Goal: Information Seeking & Learning: Stay updated

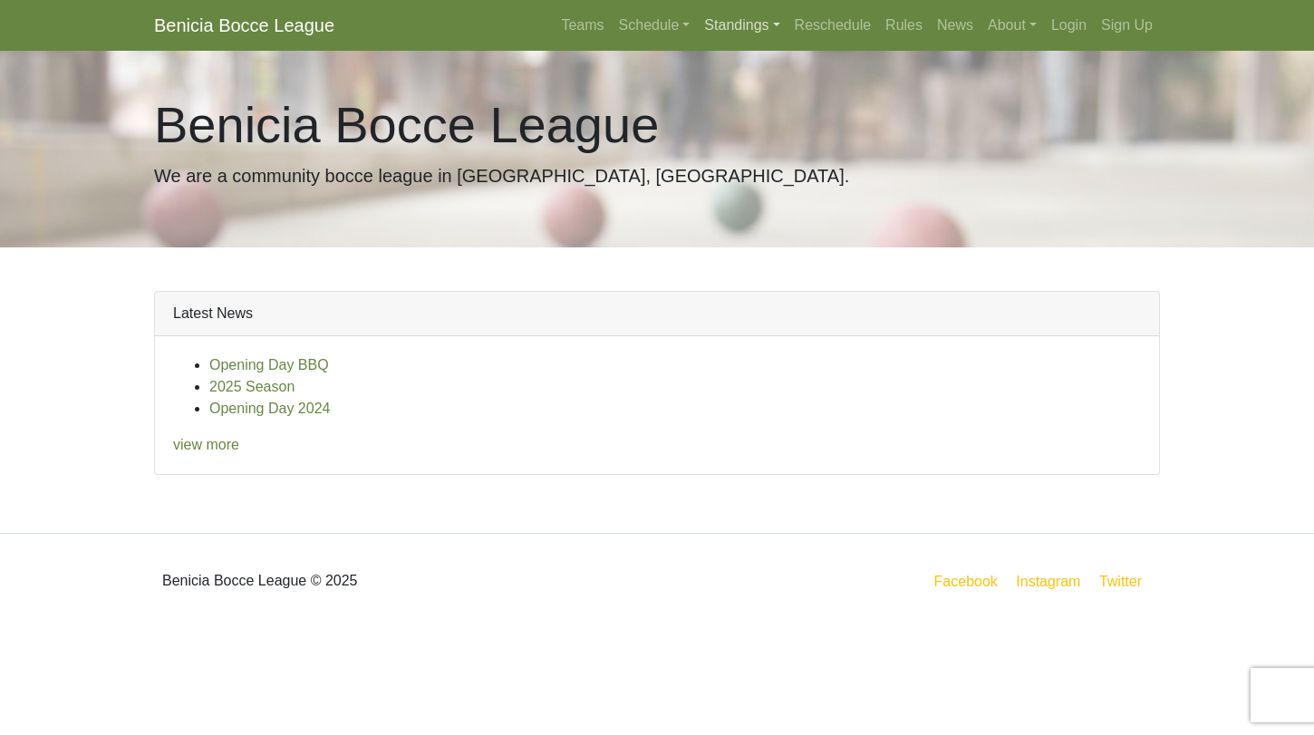
click at [697, 24] on link "Standings" at bounding box center [742, 25] width 90 height 36
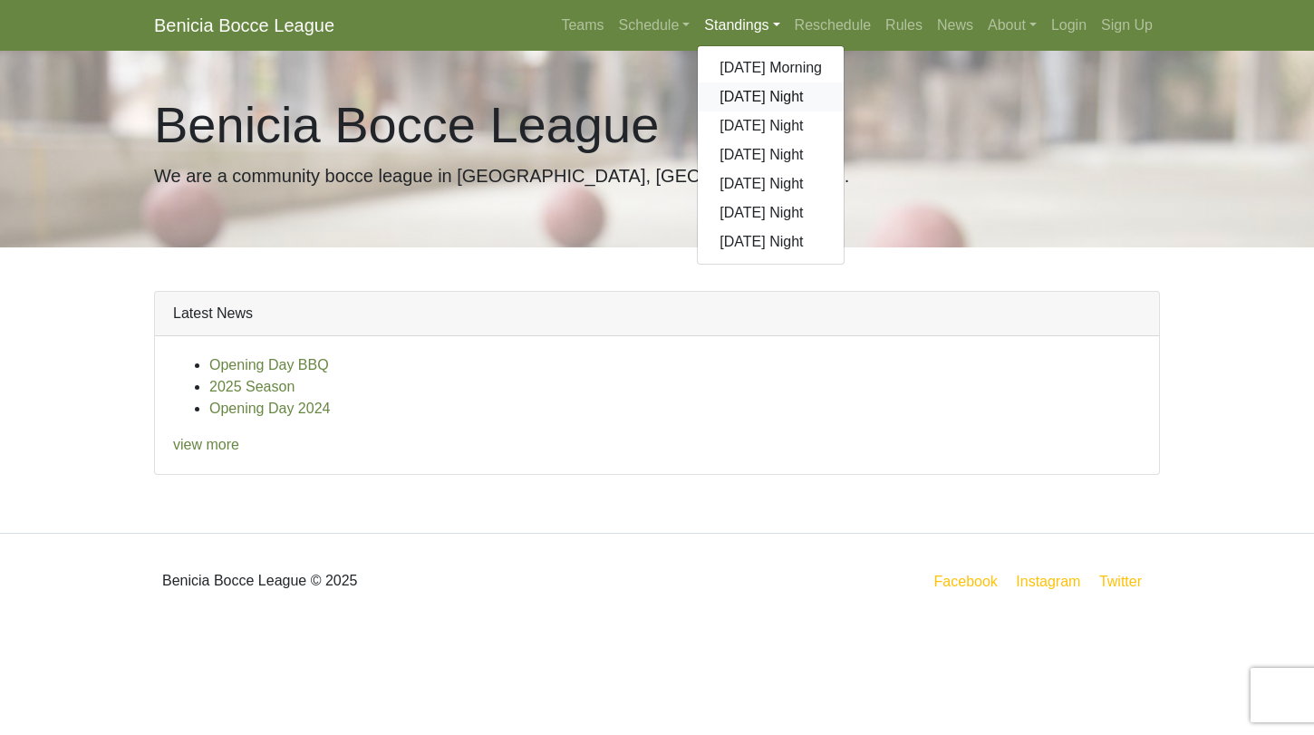
click at [733, 99] on link "[DATE] Night" at bounding box center [771, 96] width 146 height 29
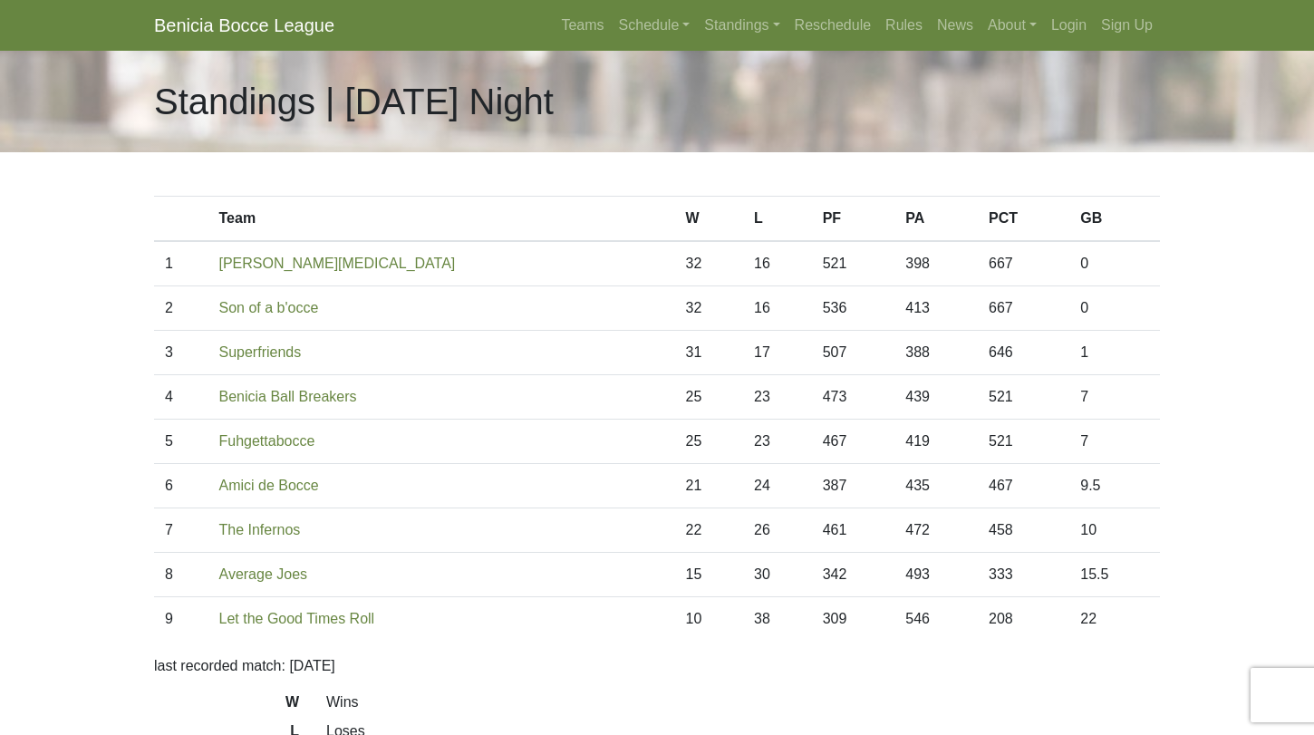
click at [560, 79] on div "Standings | [DATE] Night" at bounding box center [656, 101] width 1033 height 101
drag, startPoint x: 759, startPoint y: 393, endPoint x: 904, endPoint y: 440, distance: 152.2
click at [904, 440] on tbody "1 Benicia [MEDICAL_DATA] 32 16 521 398 667 0 2 Son of a b'occe 32 16 536 413 66…" at bounding box center [657, 441] width 1006 height 400
click at [889, 16] on link "Rules" at bounding box center [904, 25] width 52 height 36
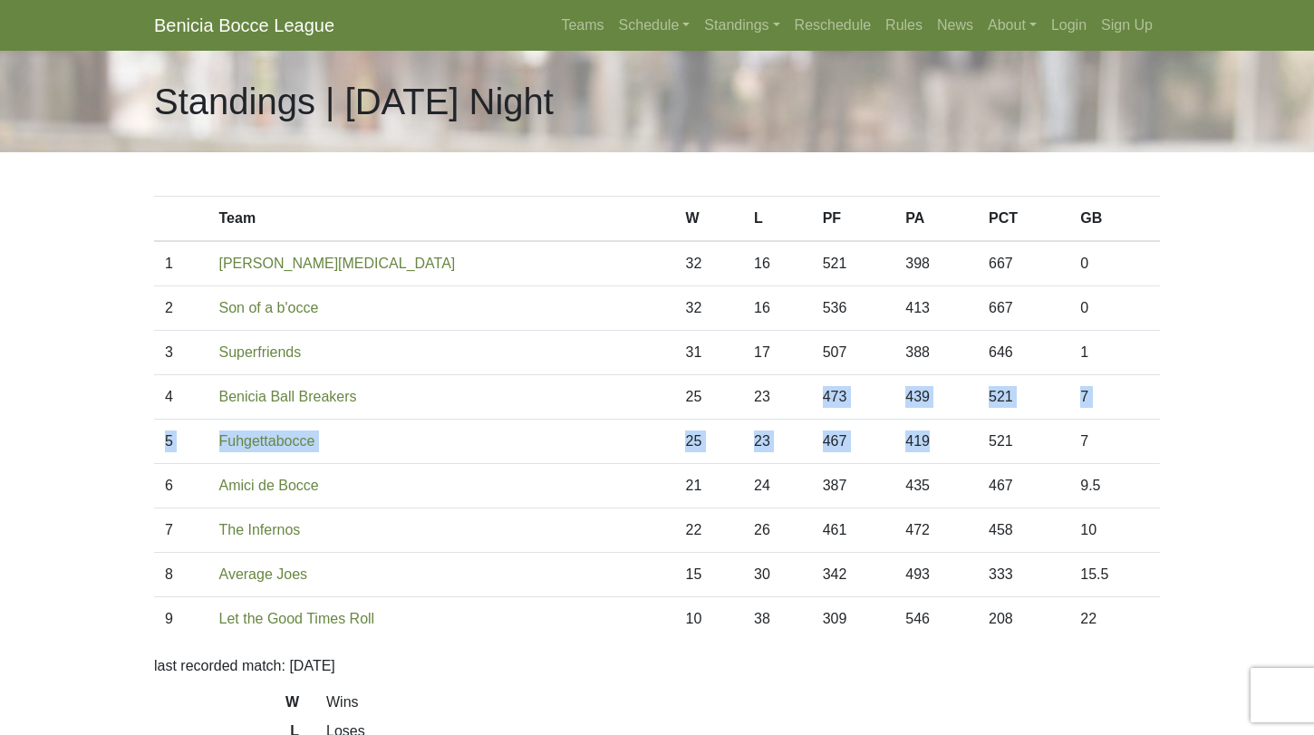
click at [812, 396] on td "473" at bounding box center [853, 397] width 83 height 44
click at [662, 19] on link "Schedule" at bounding box center [655, 25] width 86 height 36
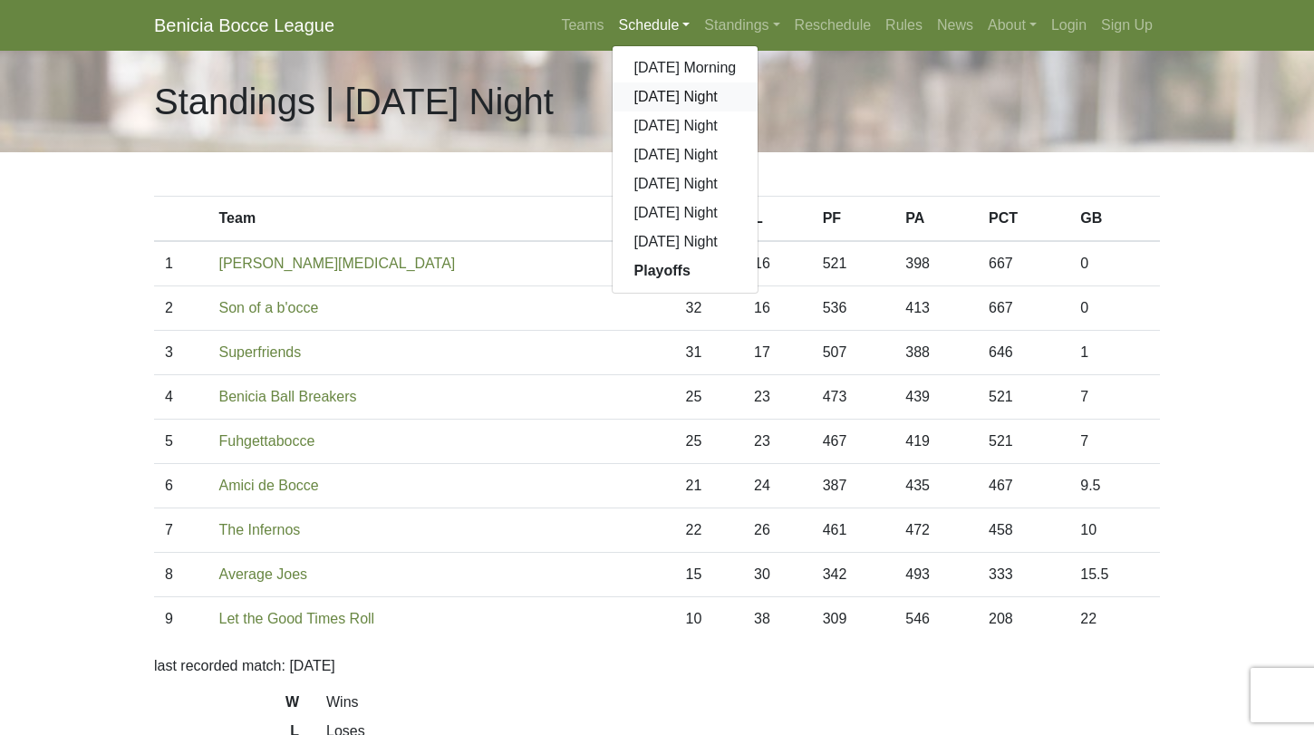
click at [664, 96] on link "[DATE] Night" at bounding box center [686, 96] width 146 height 29
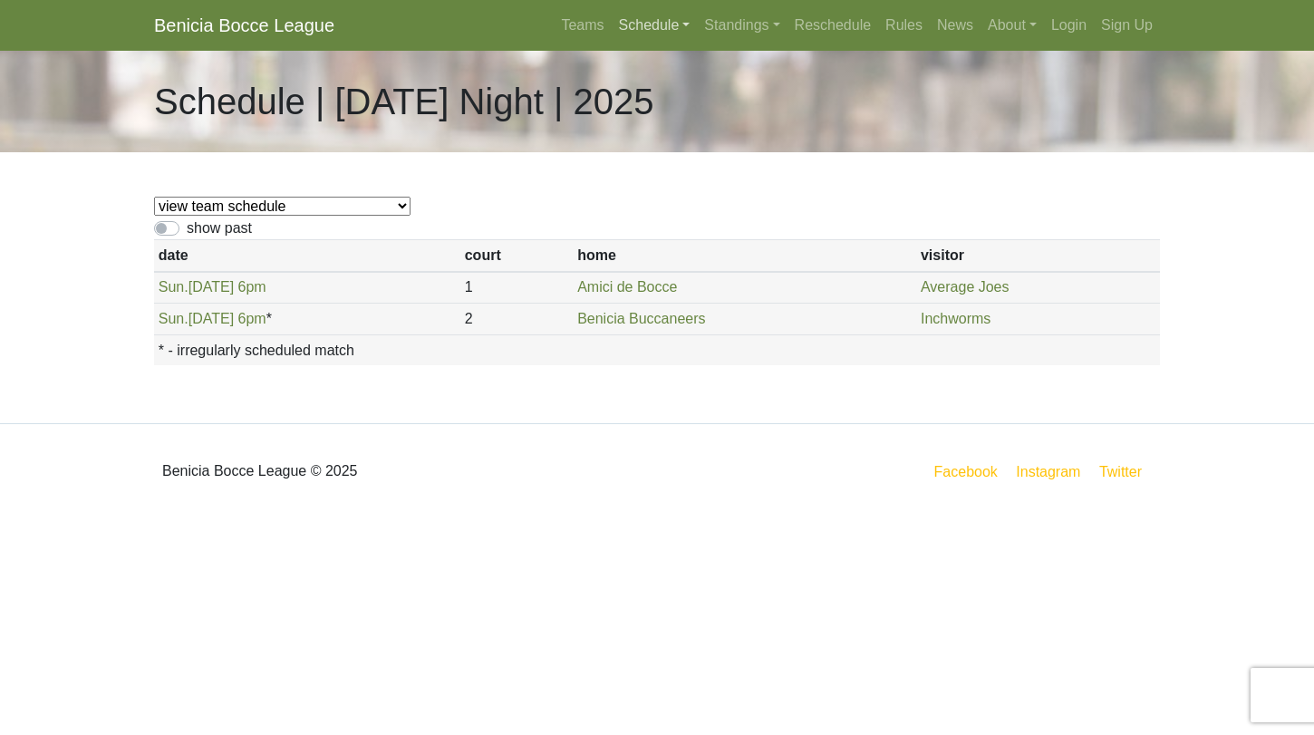
click at [633, 20] on link "Schedule" at bounding box center [655, 25] width 86 height 36
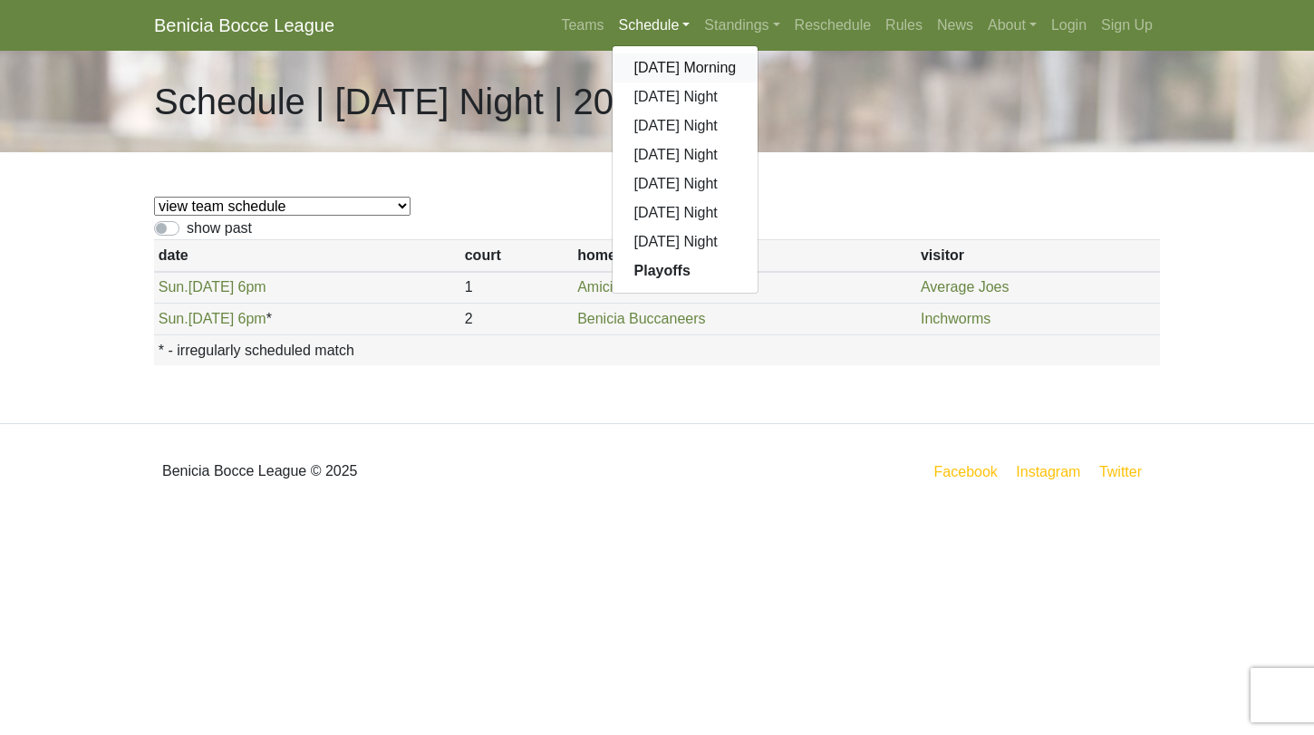
click at [643, 60] on link "[DATE] Morning" at bounding box center [686, 67] width 146 height 29
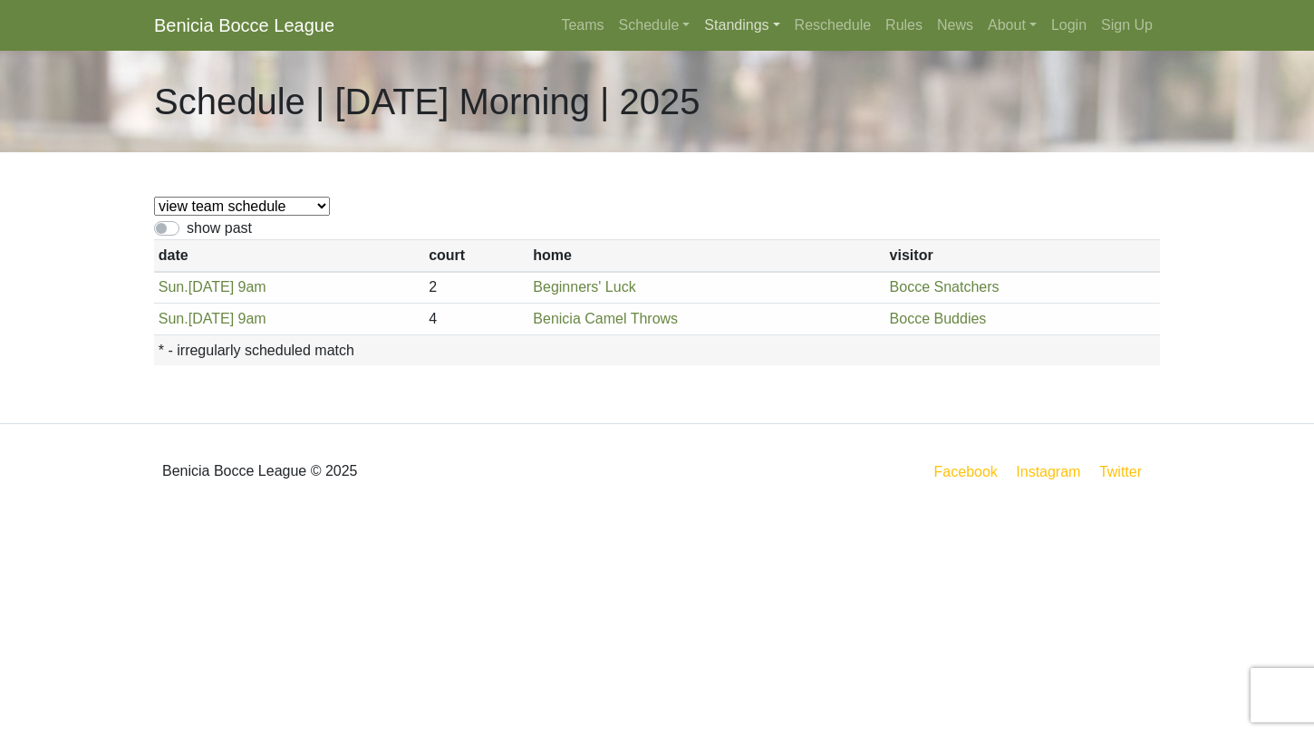
click at [726, 13] on link "Standings" at bounding box center [742, 25] width 90 height 36
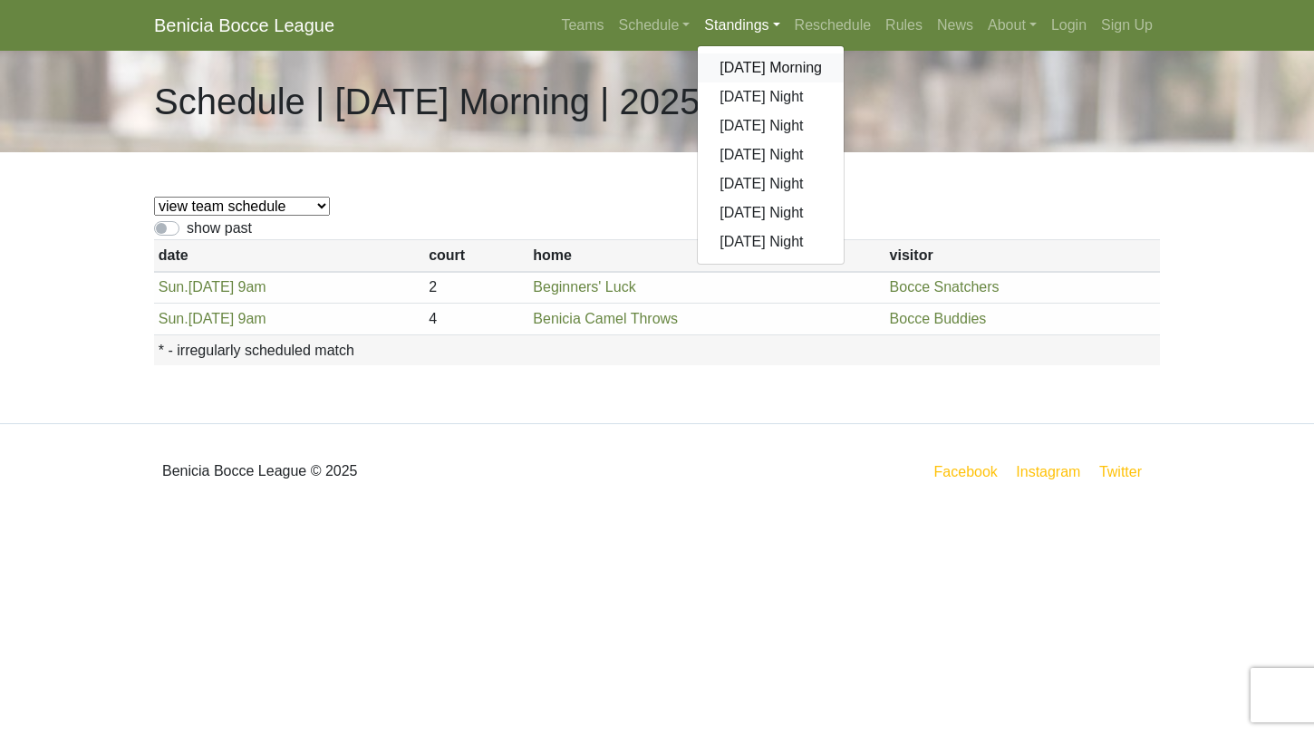
click at [739, 63] on link "[DATE] Morning" at bounding box center [771, 67] width 146 height 29
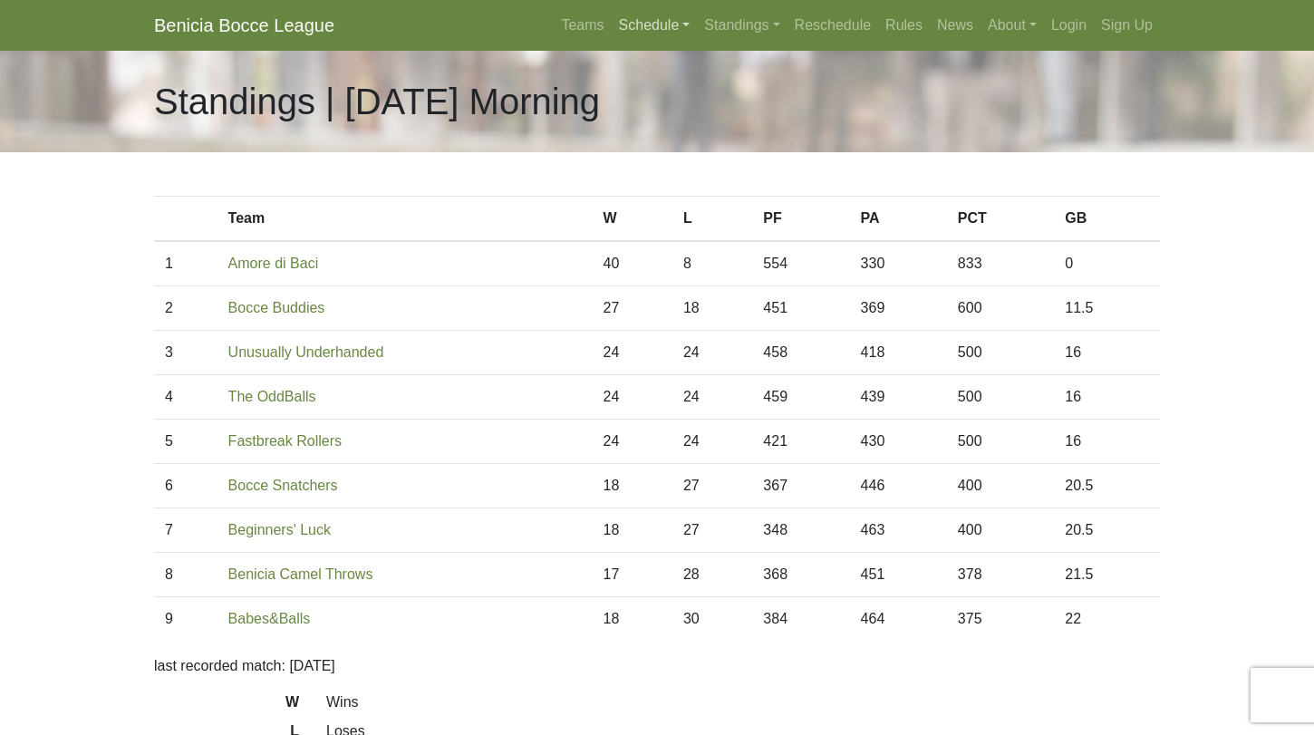
click at [652, 20] on link "Schedule" at bounding box center [655, 25] width 86 height 36
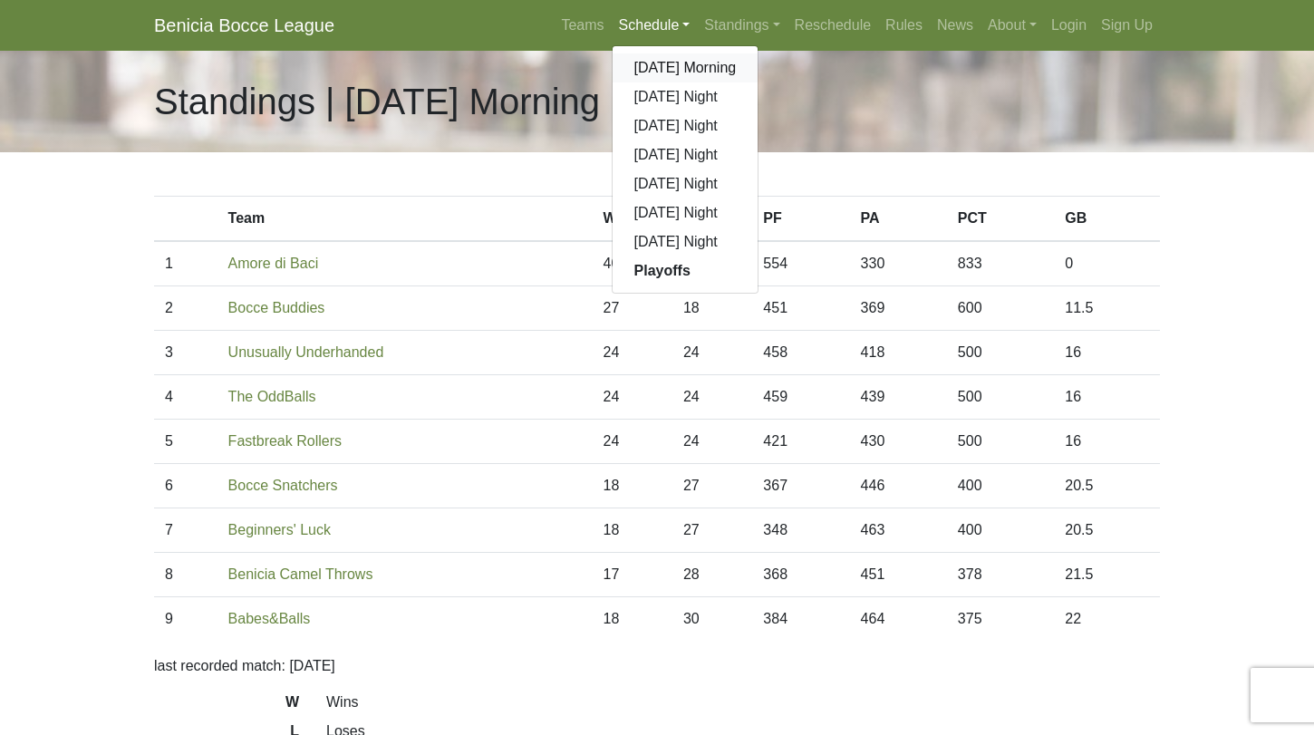
click at [657, 63] on link "[DATE] Morning" at bounding box center [686, 67] width 146 height 29
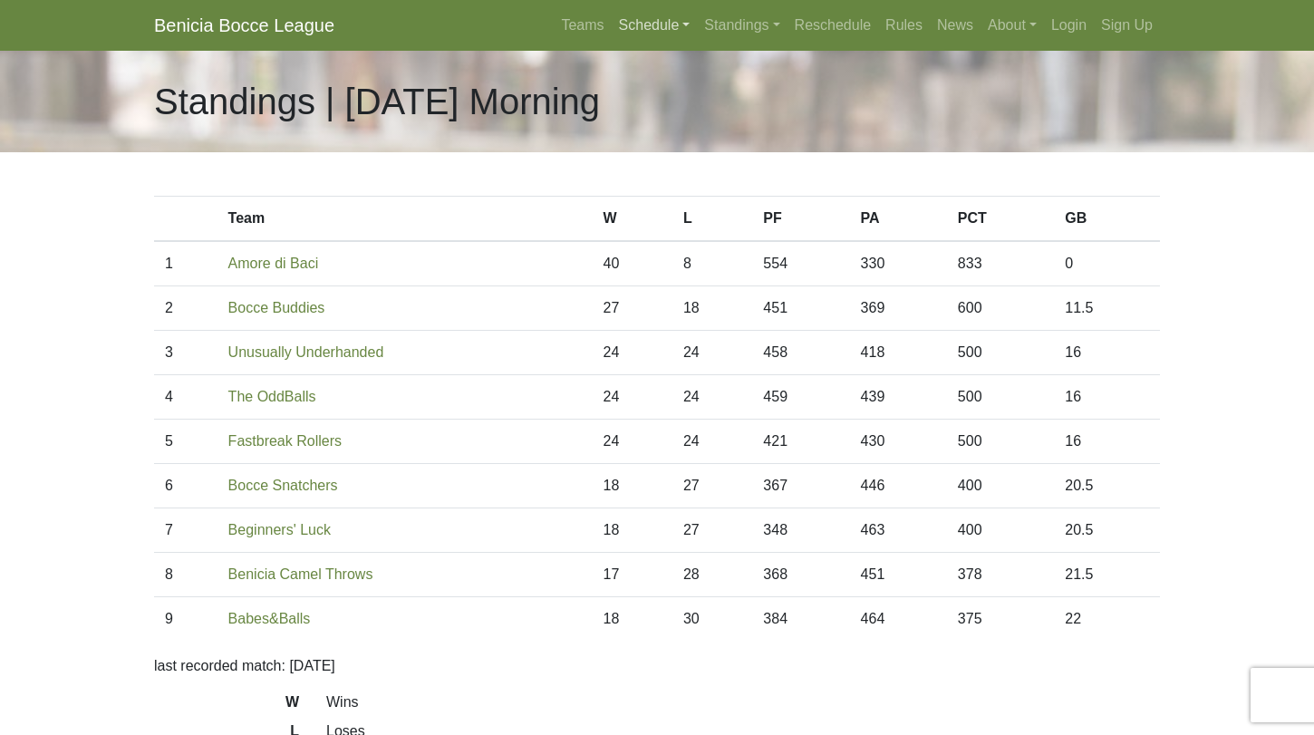
click at [627, 31] on link "Schedule" at bounding box center [655, 25] width 86 height 36
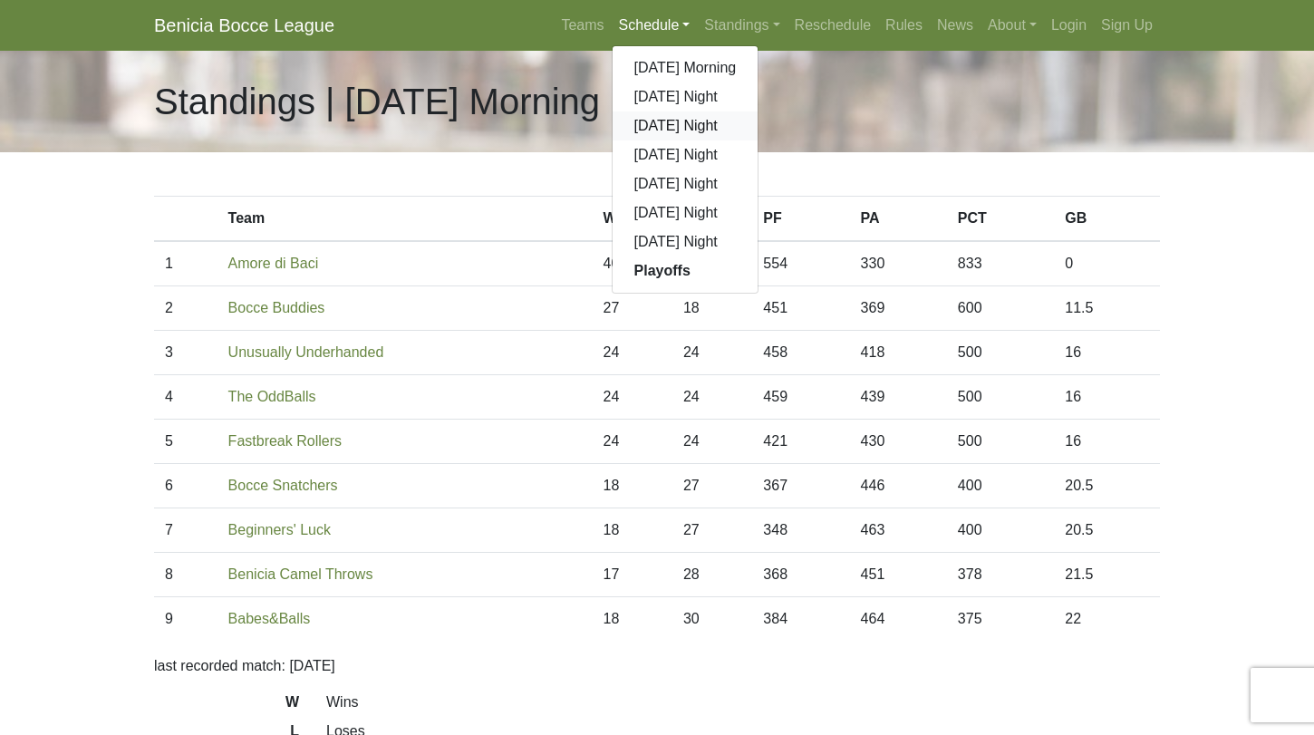
click at [652, 129] on link "[DATE] Night" at bounding box center [686, 125] width 146 height 29
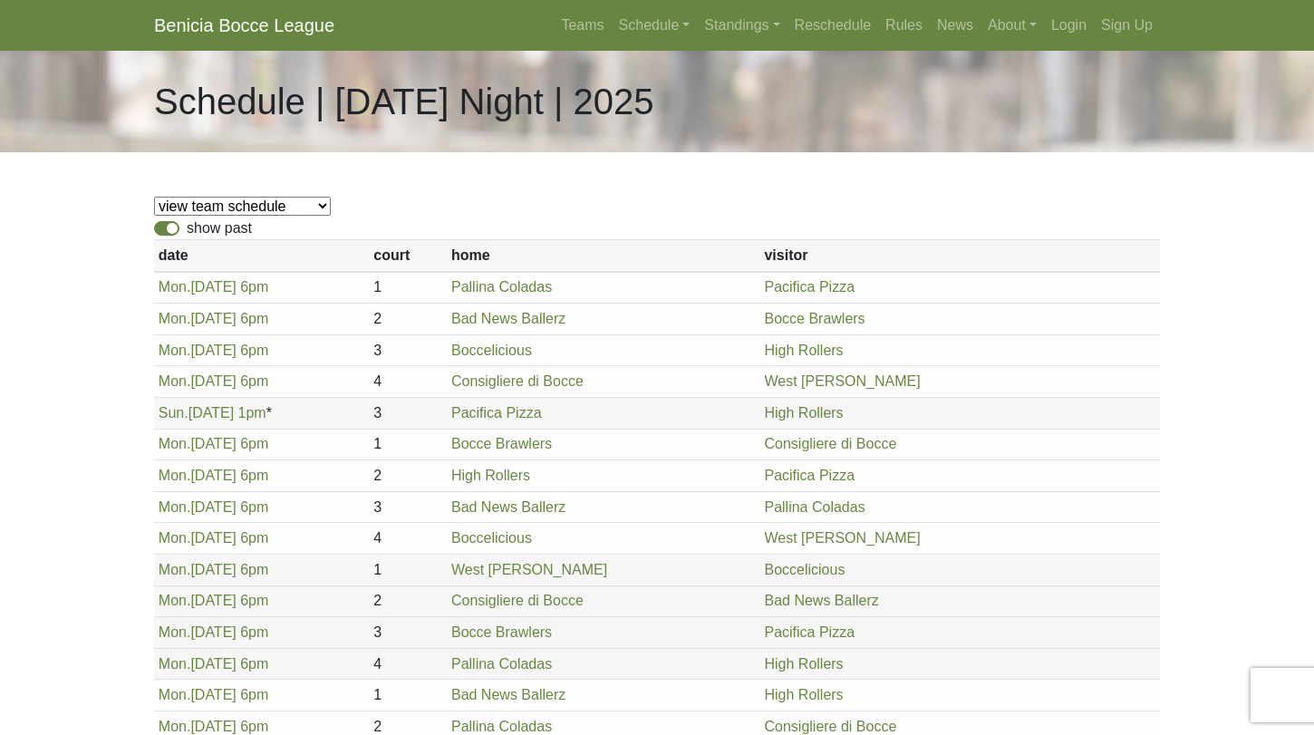
click at [187, 227] on label "show past" at bounding box center [219, 228] width 65 height 22
click at [187, 227] on input "show past" at bounding box center [193, 223] width 12 height 12
checkbox input "false"
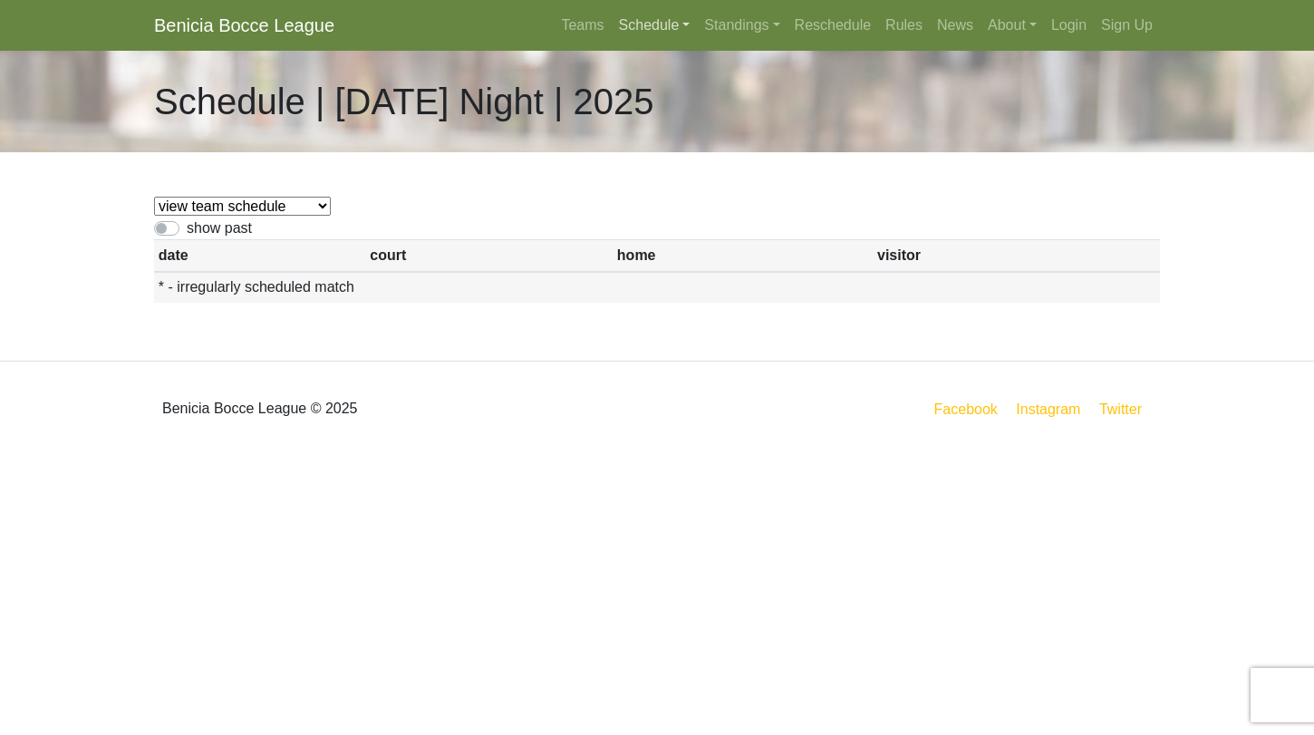
click at [662, 25] on link "Schedule" at bounding box center [655, 25] width 86 height 36
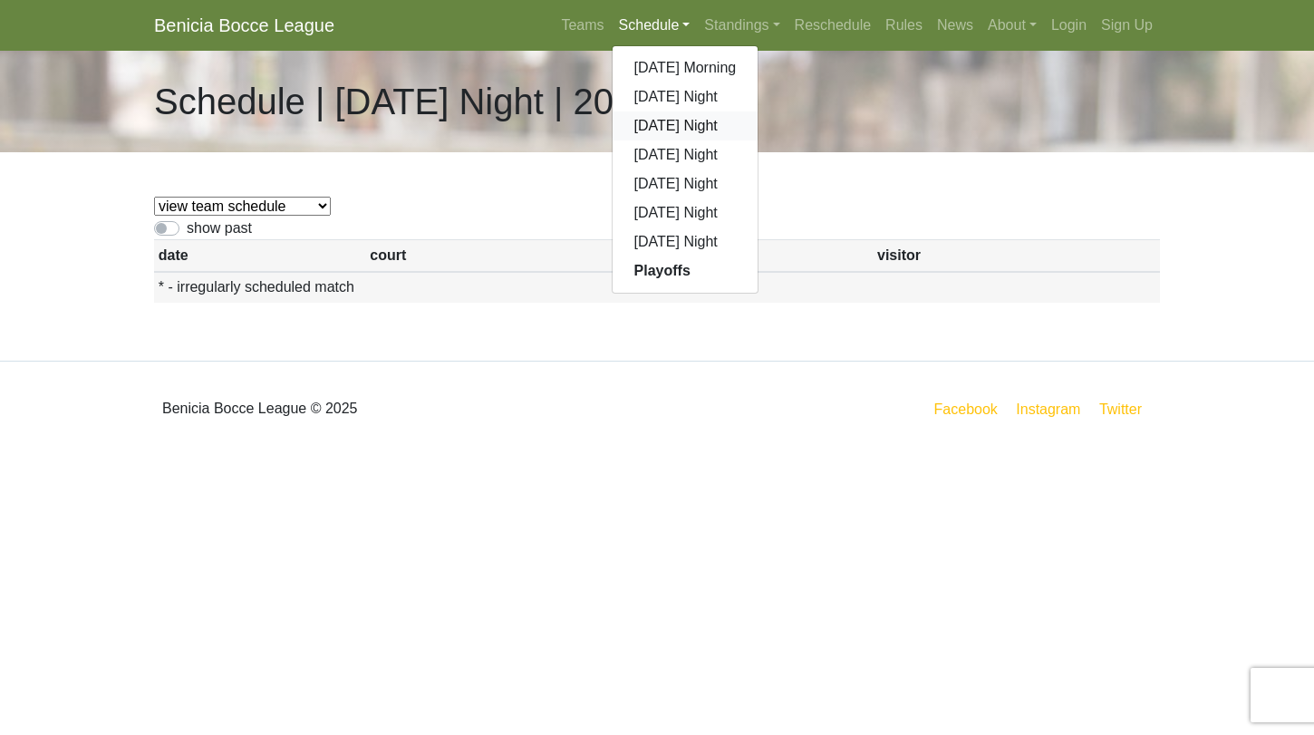
click at [672, 130] on link "[DATE] Night" at bounding box center [686, 125] width 146 height 29
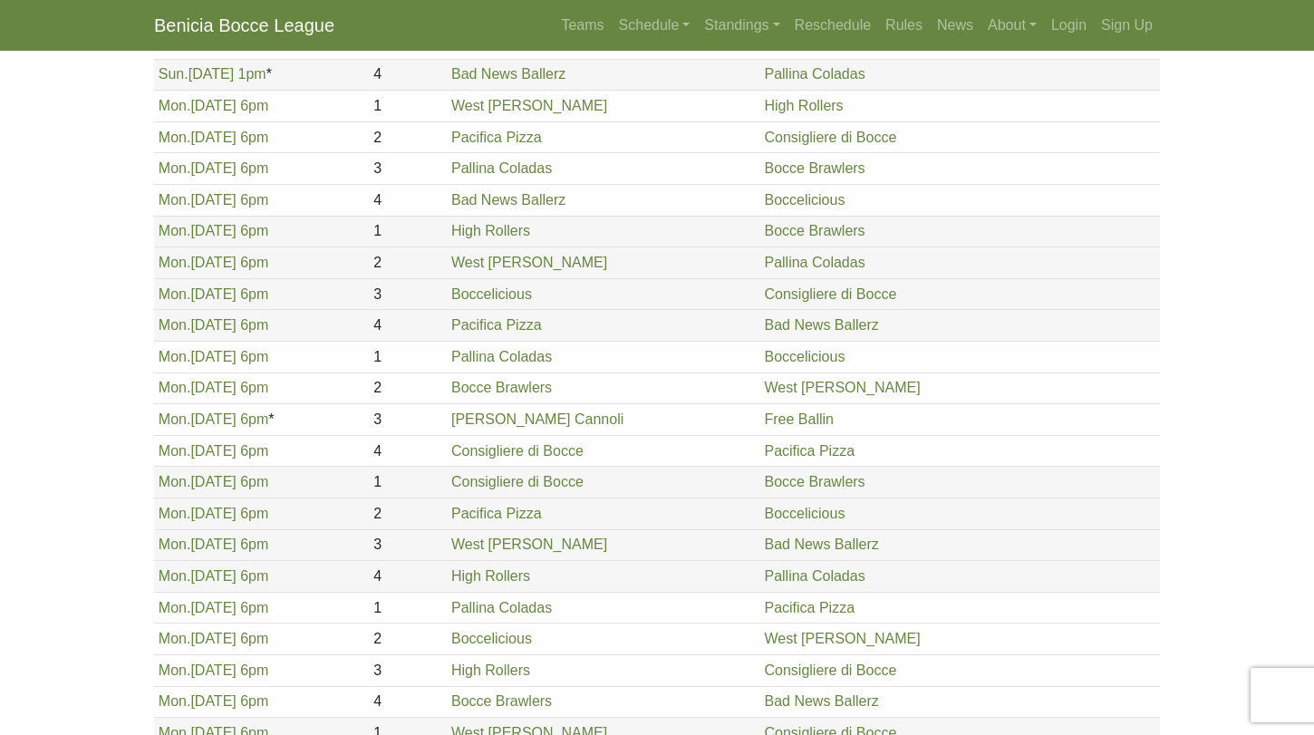
scroll to position [659, 0]
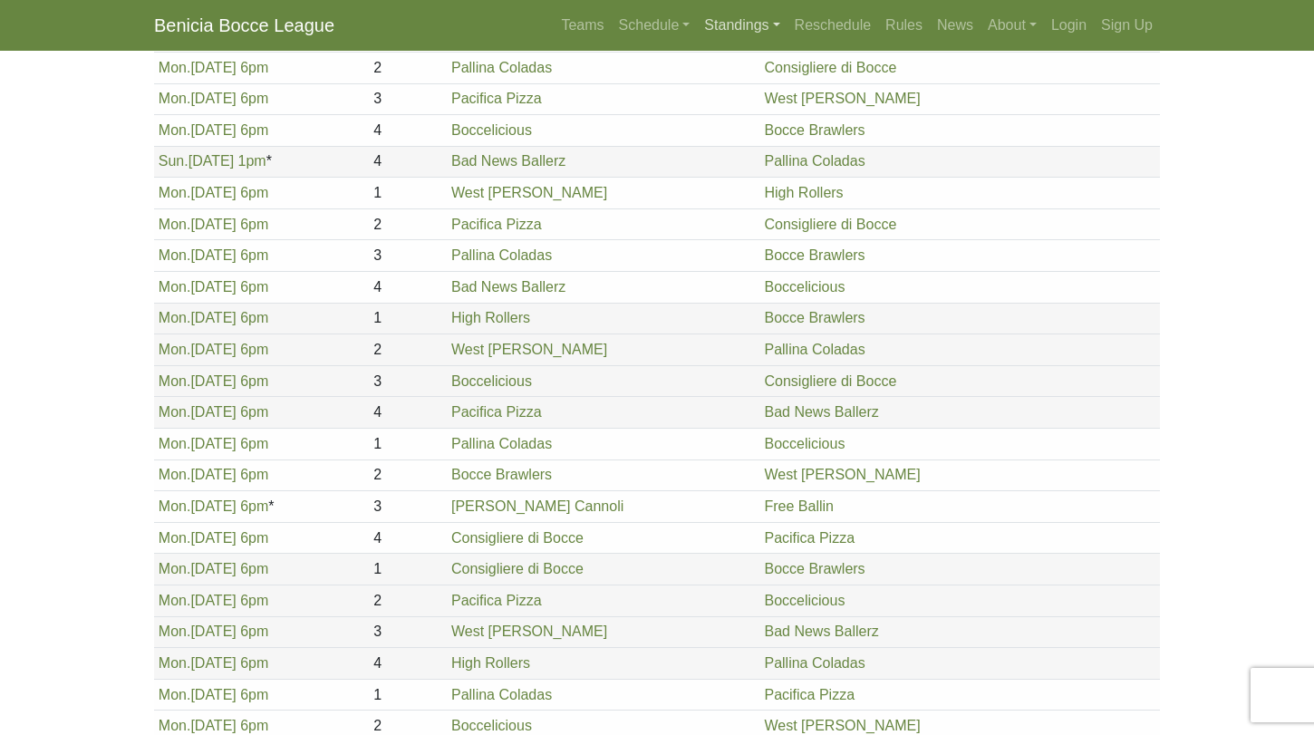
click at [722, 24] on link "Standings" at bounding box center [742, 25] width 90 height 36
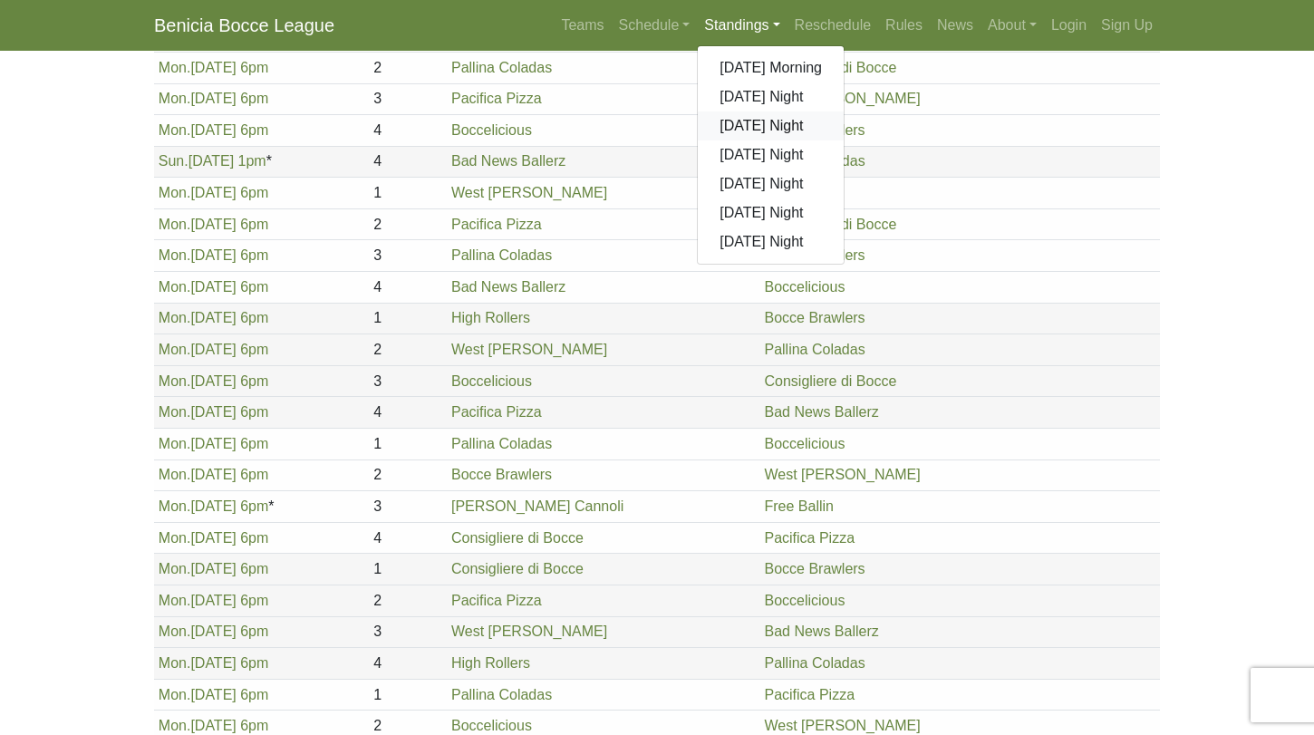
click at [732, 133] on link "[DATE] Night" at bounding box center [771, 125] width 146 height 29
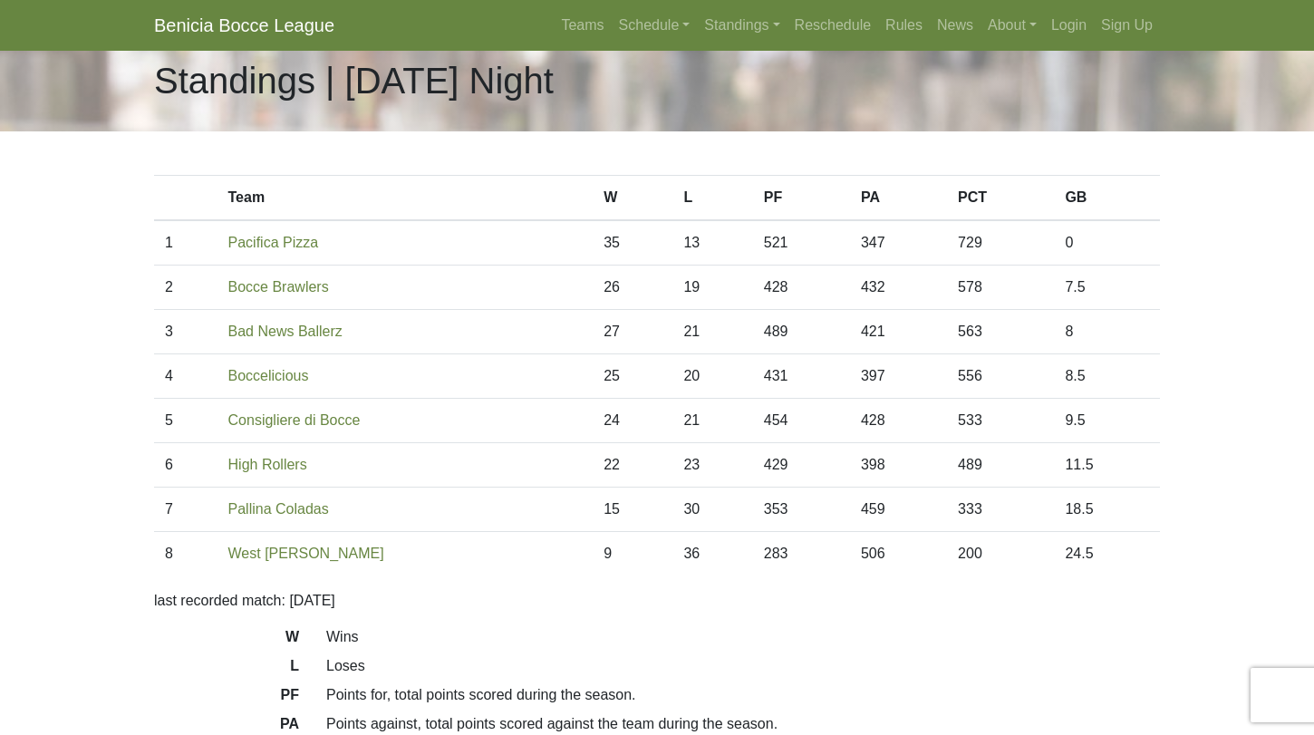
scroll to position [7, 0]
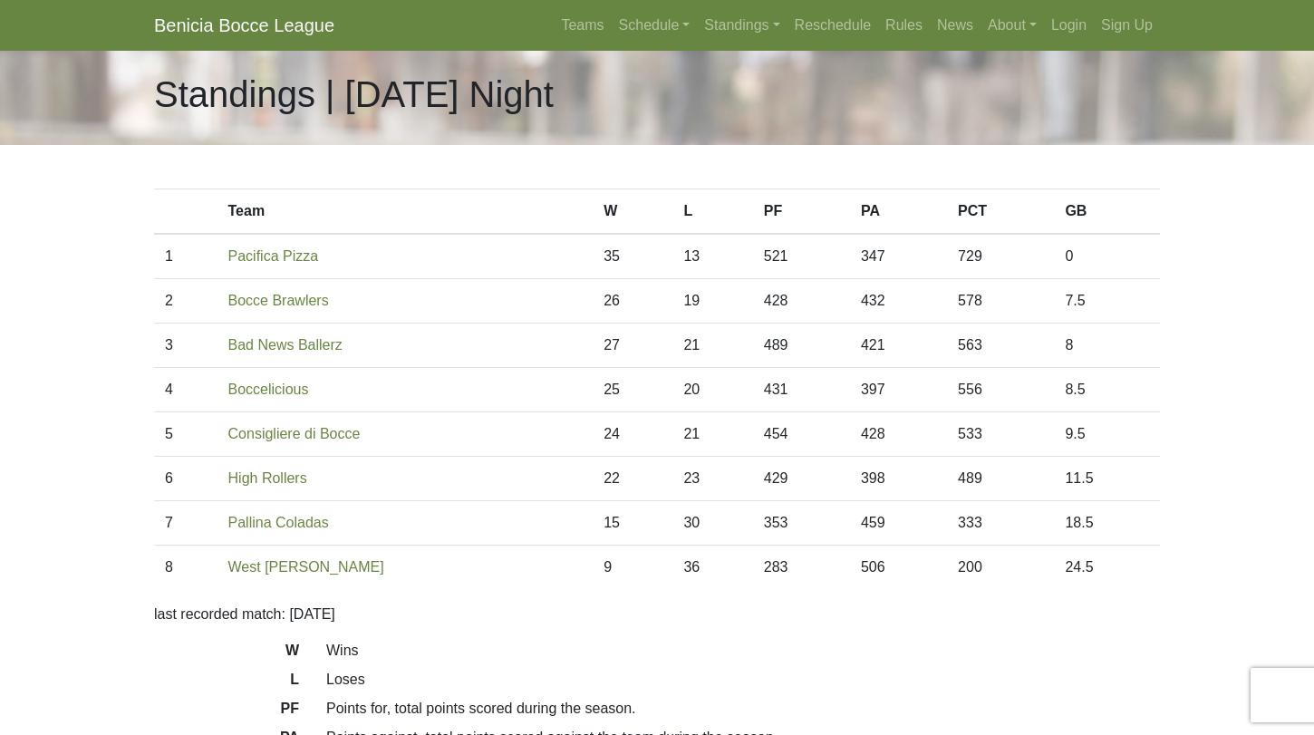
drag, startPoint x: 568, startPoint y: 435, endPoint x: 604, endPoint y: 435, distance: 35.3
click at [594, 435] on td "24" at bounding box center [633, 434] width 80 height 44
click at [656, 22] on link "Schedule" at bounding box center [655, 25] width 86 height 36
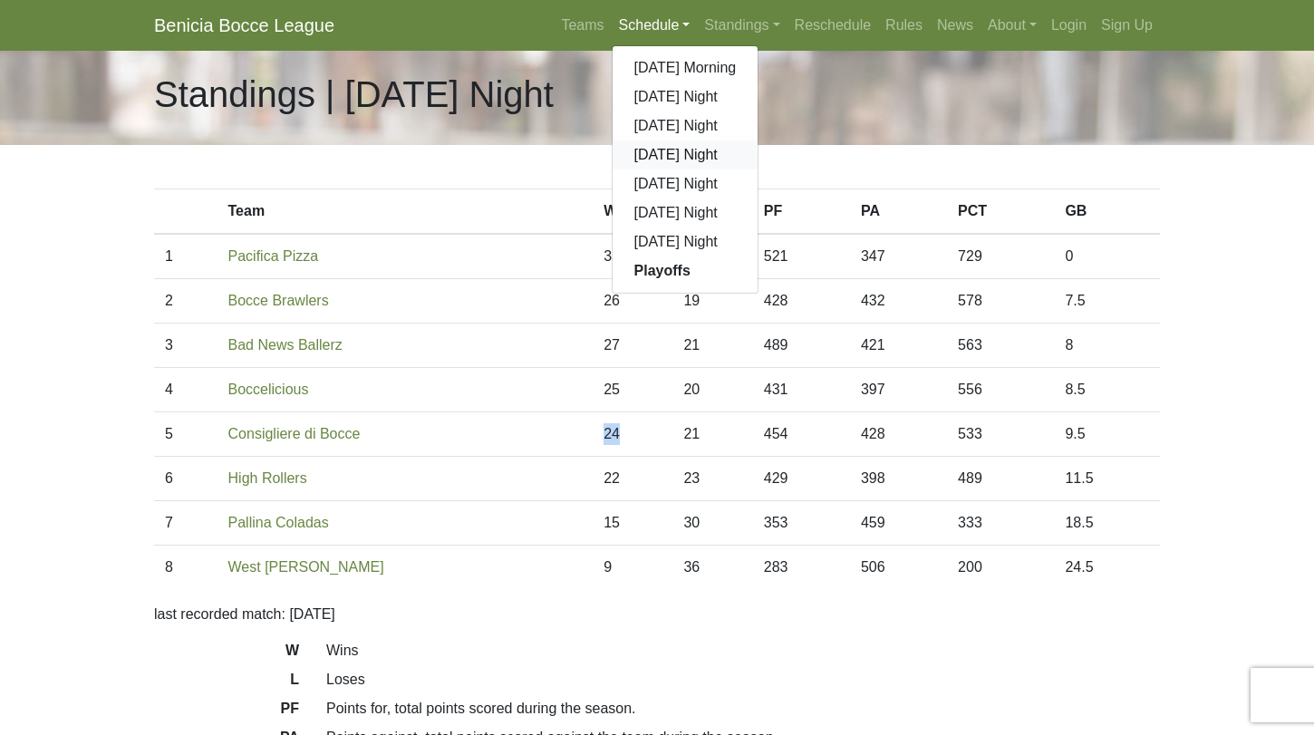
click at [652, 161] on link "[DATE] Night" at bounding box center [686, 154] width 146 height 29
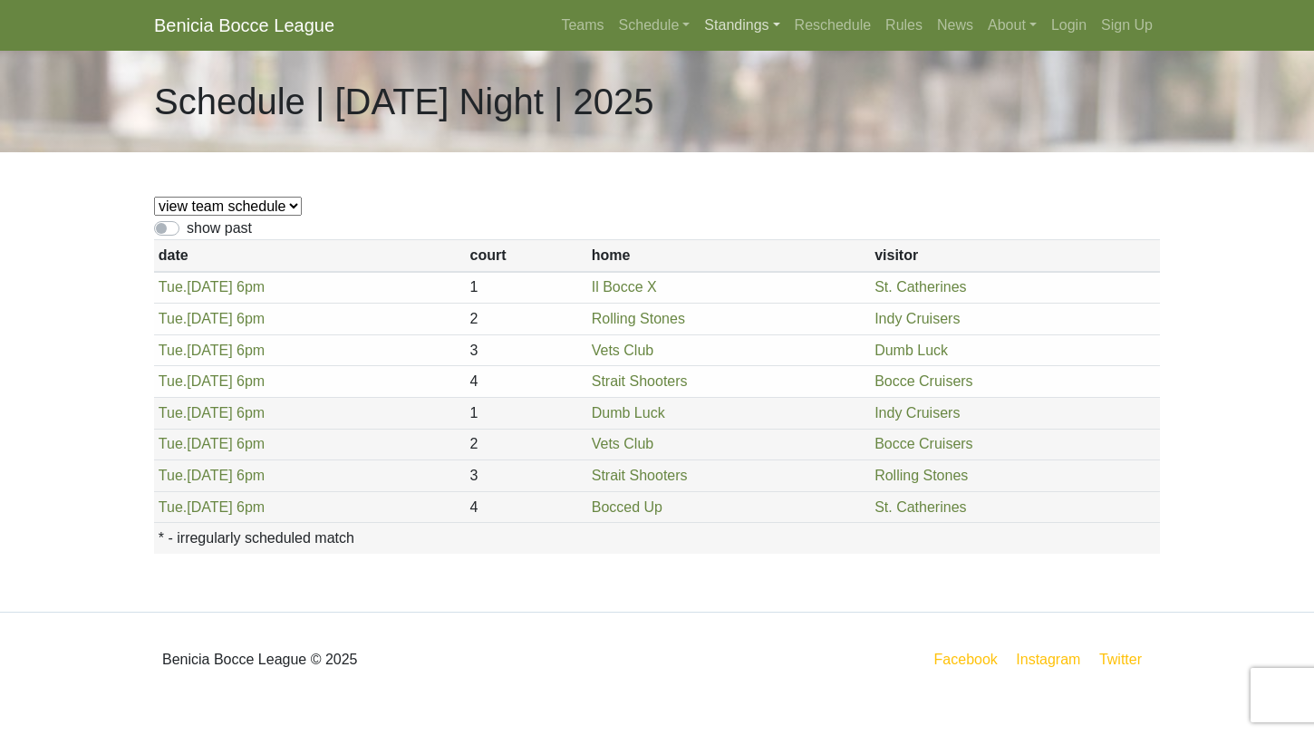
click at [710, 24] on link "Standings" at bounding box center [742, 25] width 90 height 36
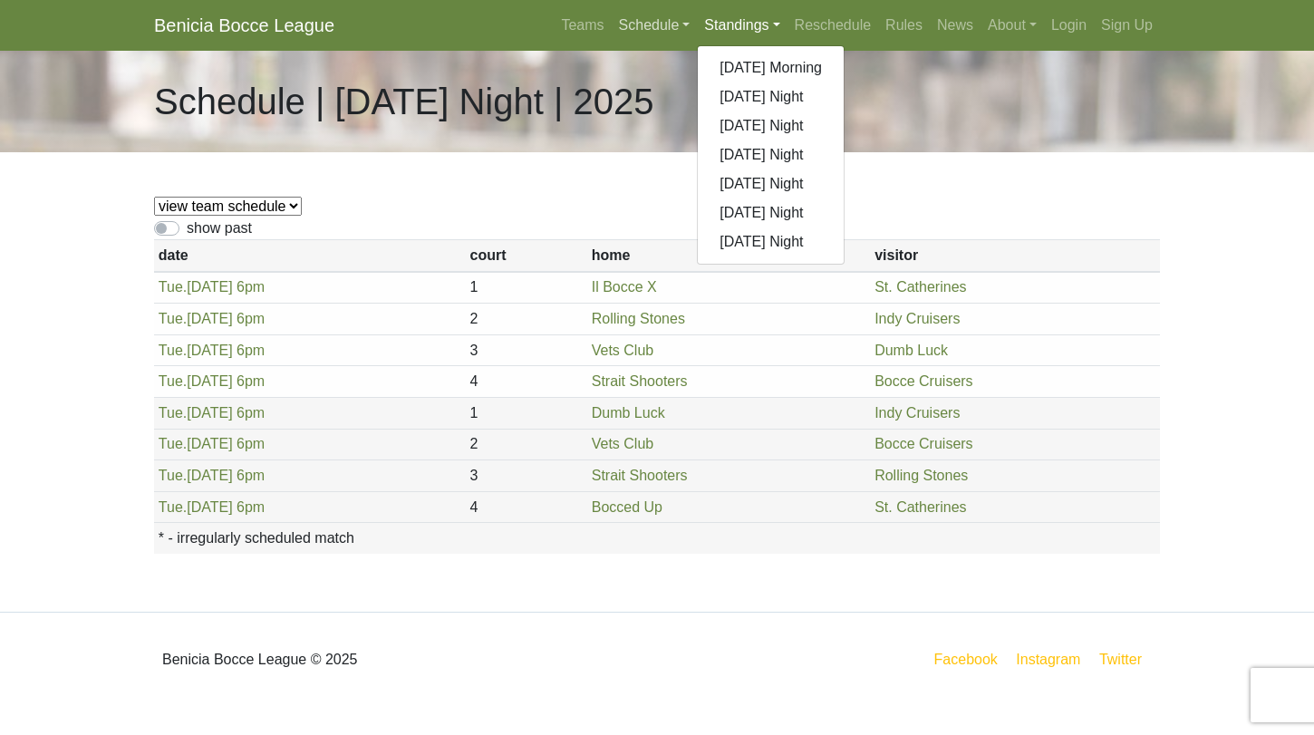
click at [659, 28] on link "Schedule" at bounding box center [655, 25] width 86 height 36
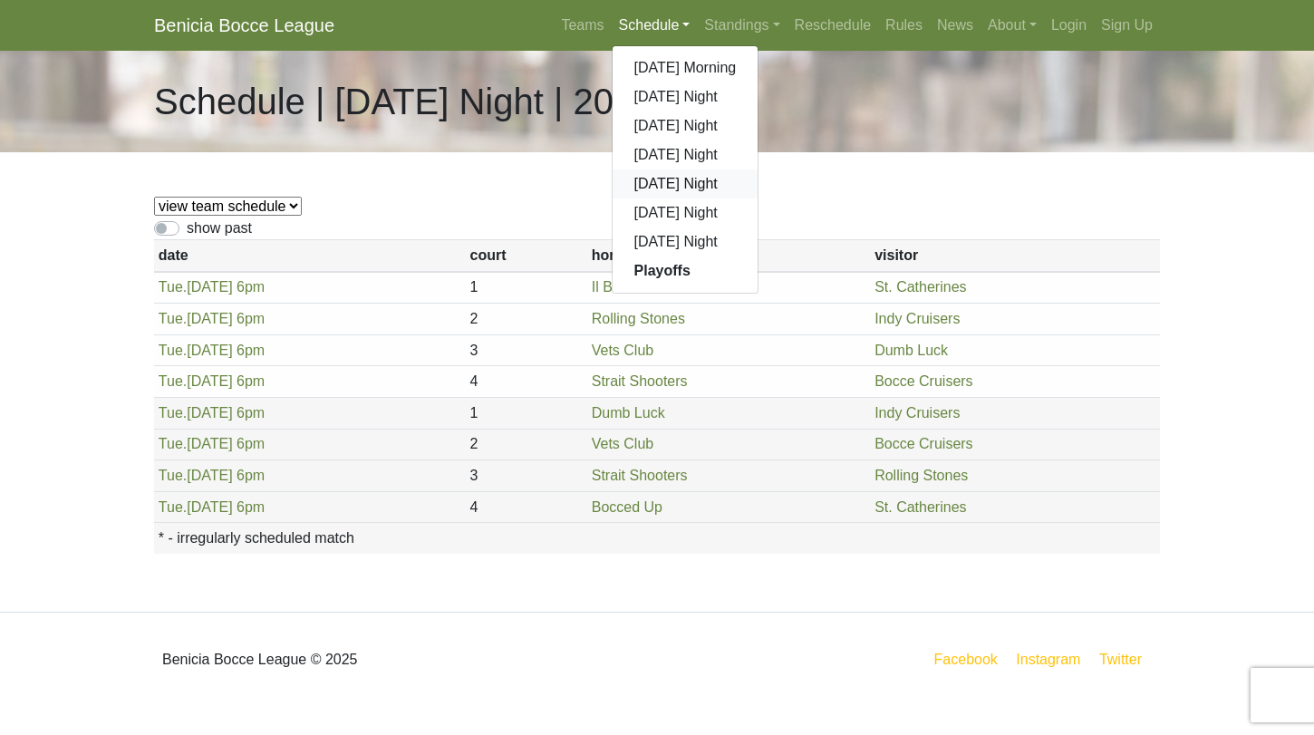
click at [653, 187] on link "[DATE] Night" at bounding box center [686, 183] width 146 height 29
